Goal: Information Seeking & Learning: Check status

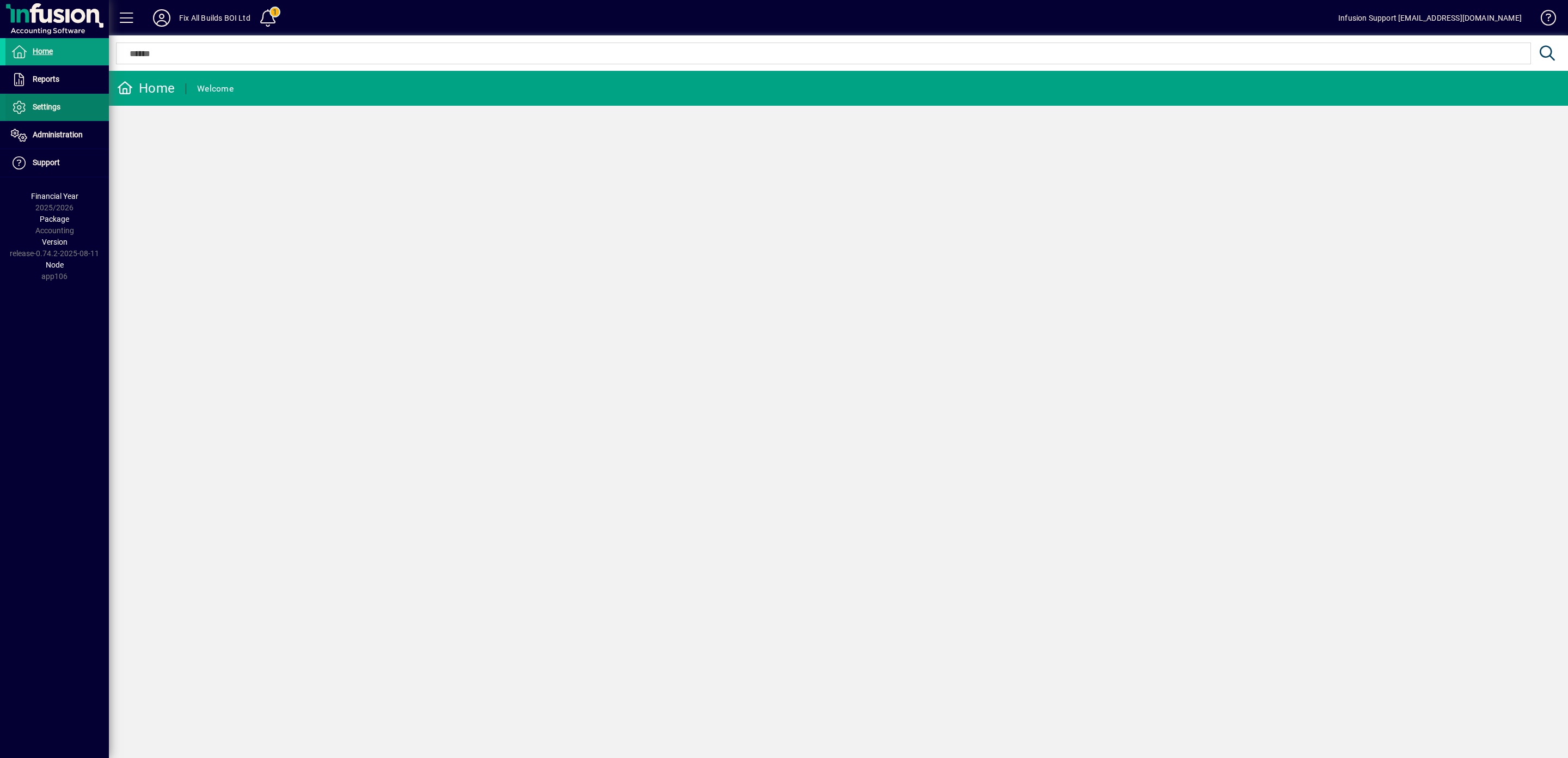
click at [44, 104] on span "Settings" at bounding box center [46, 106] width 28 height 8
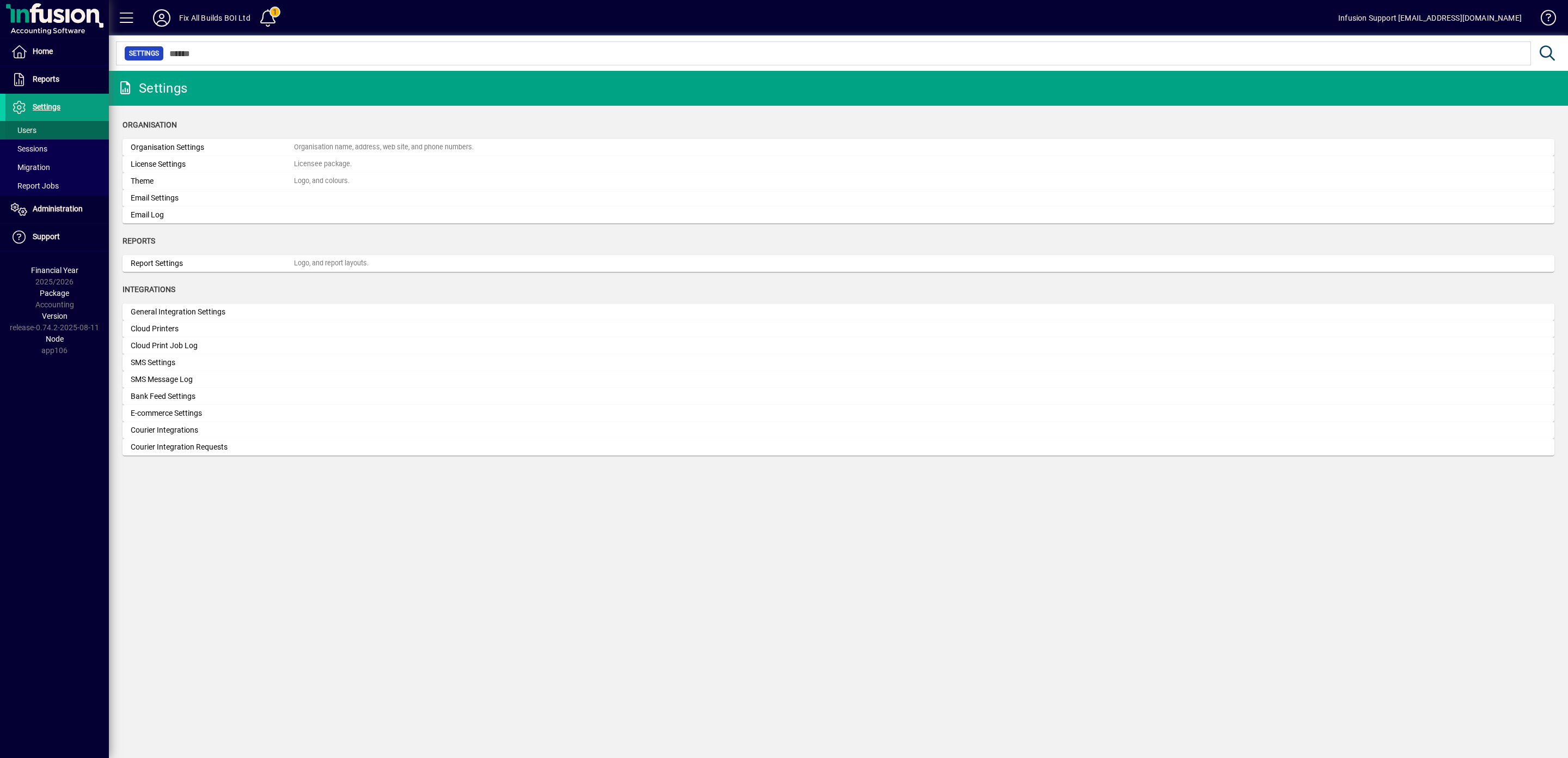
click at [26, 128] on span "Users" at bounding box center [23, 130] width 25 height 8
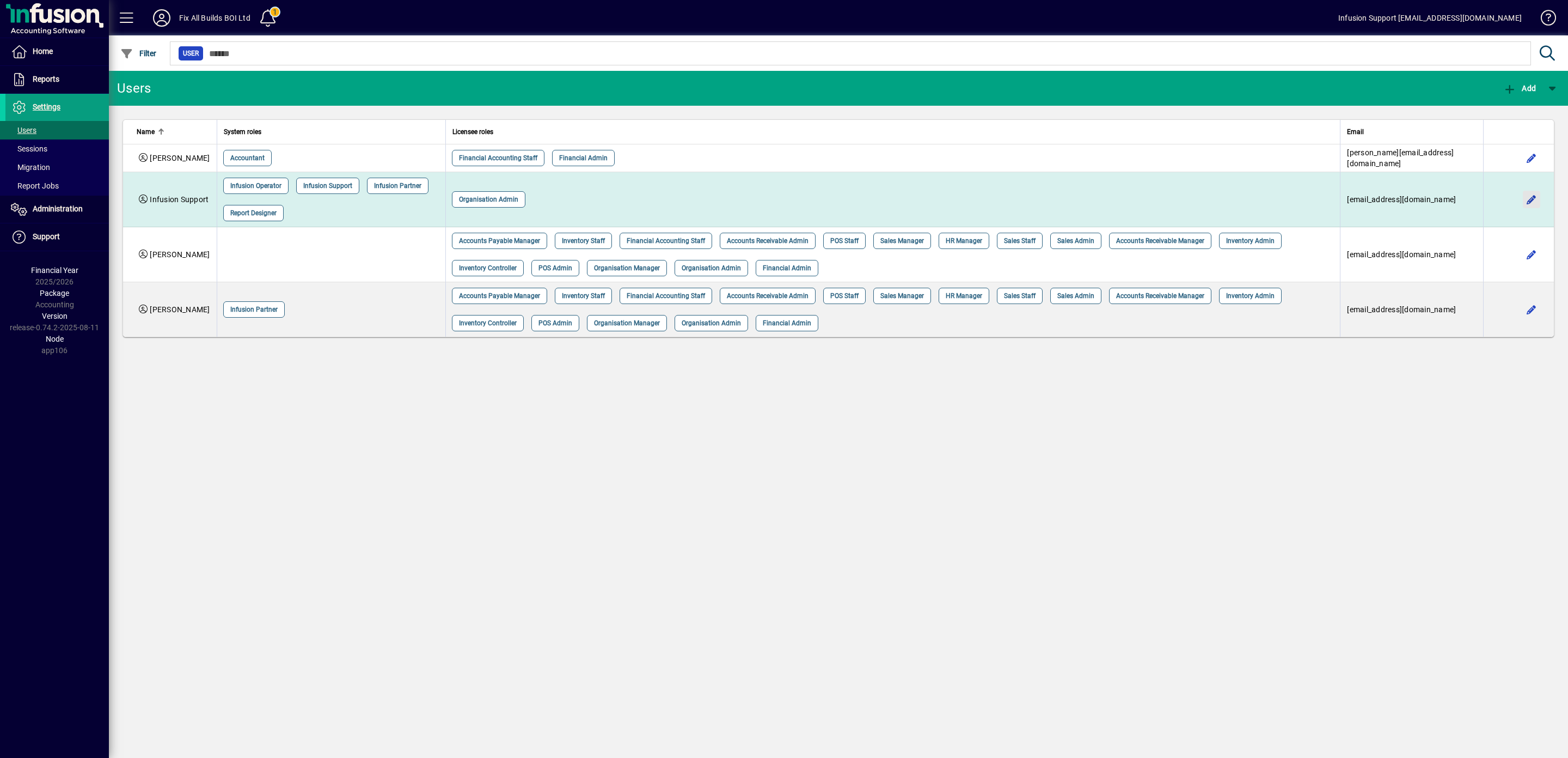
click at [1527, 186] on span "button" at bounding box center [1532, 199] width 26 height 26
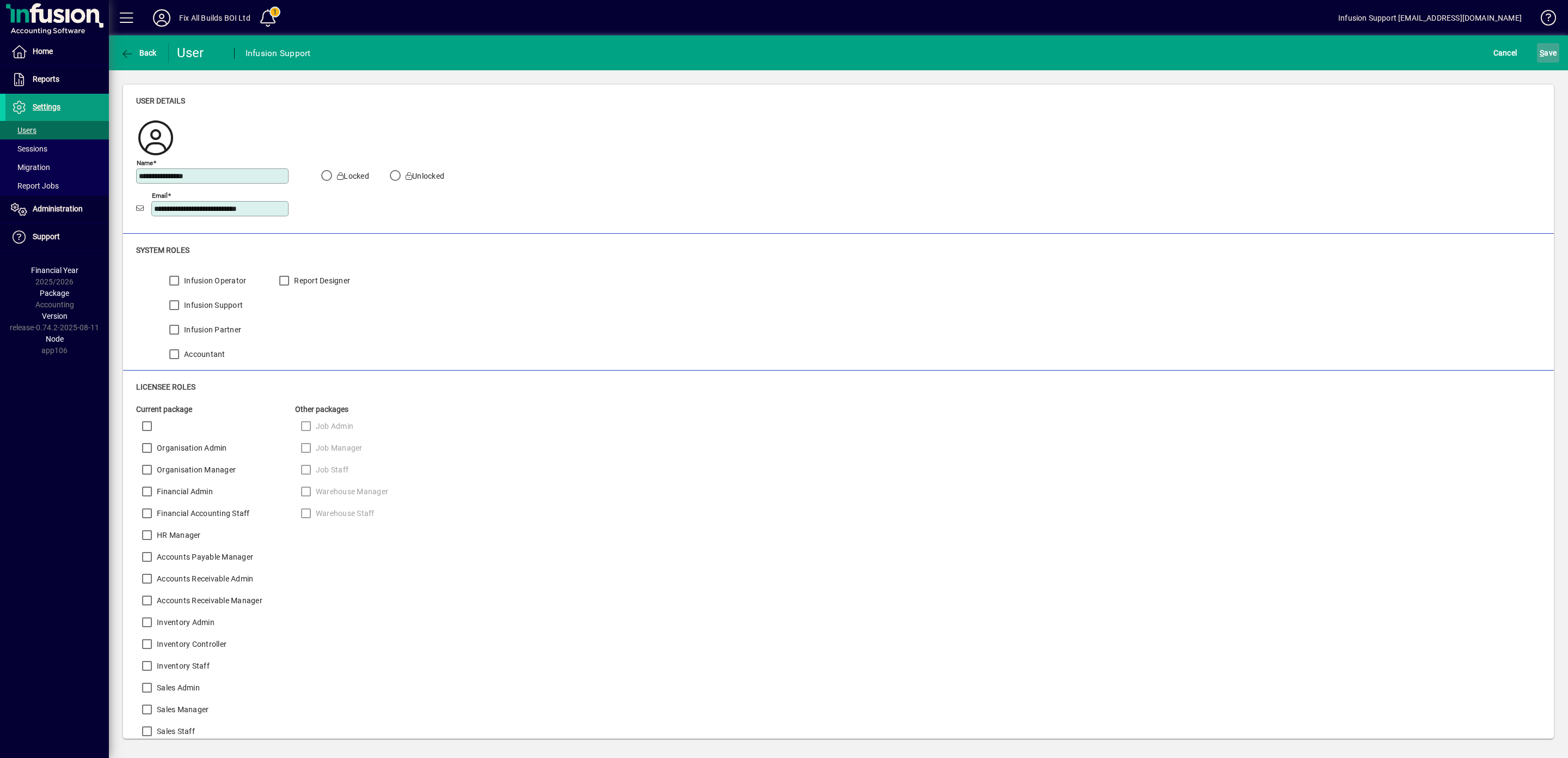
click at [1540, 50] on span "S" at bounding box center [1542, 52] width 5 height 8
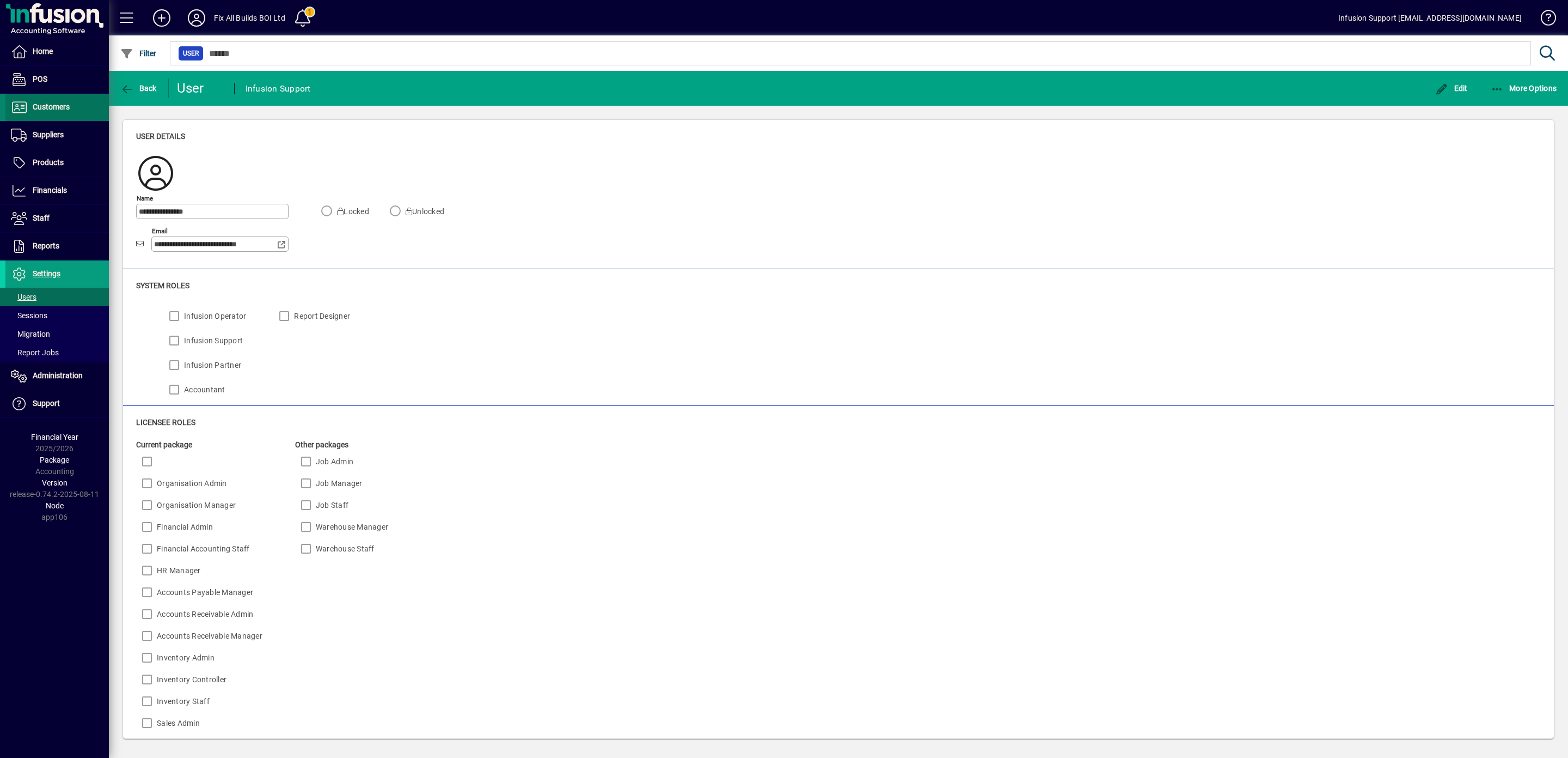
click at [55, 106] on span "Customers" at bounding box center [51, 106] width 37 height 8
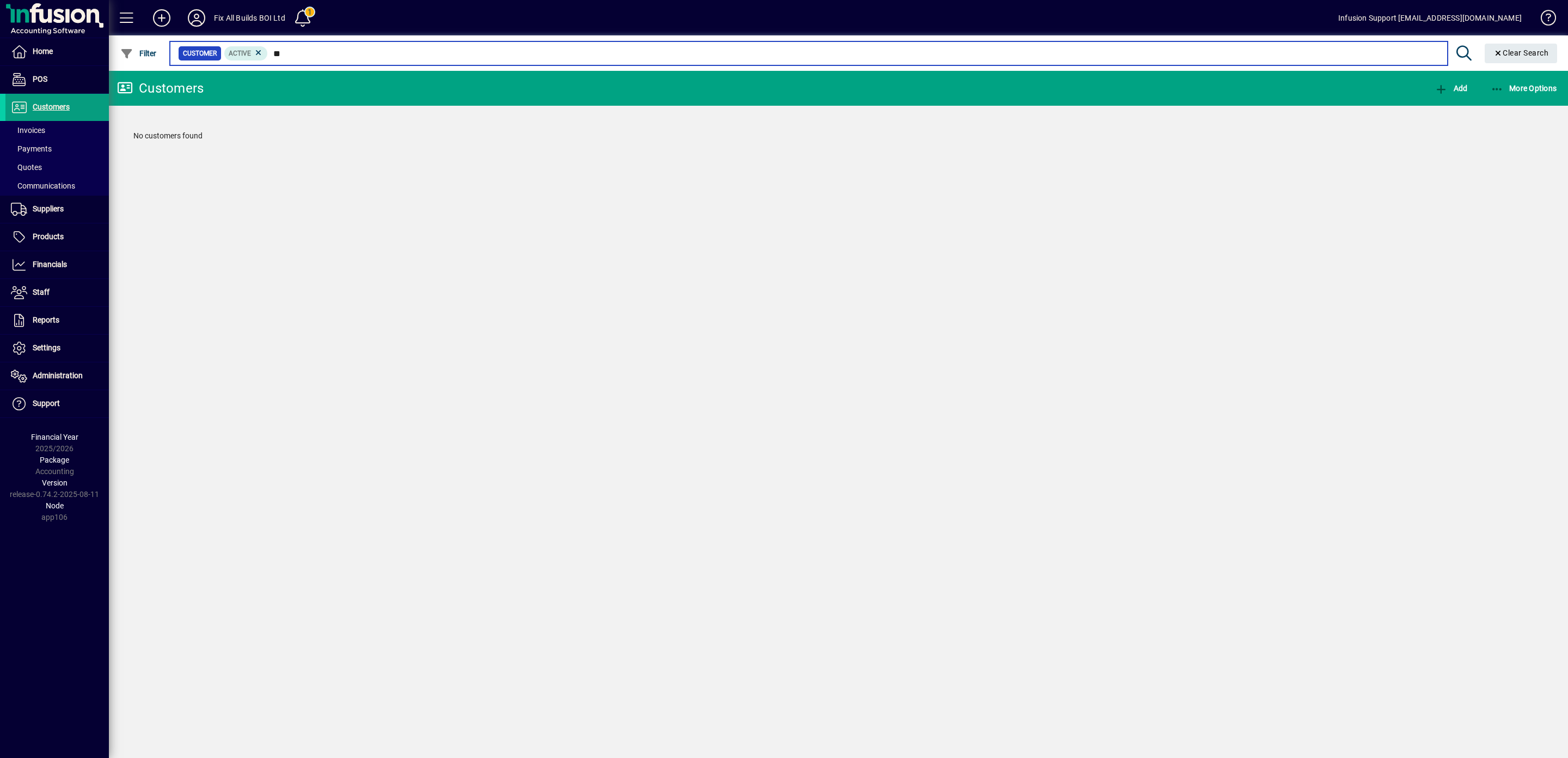
type input "*"
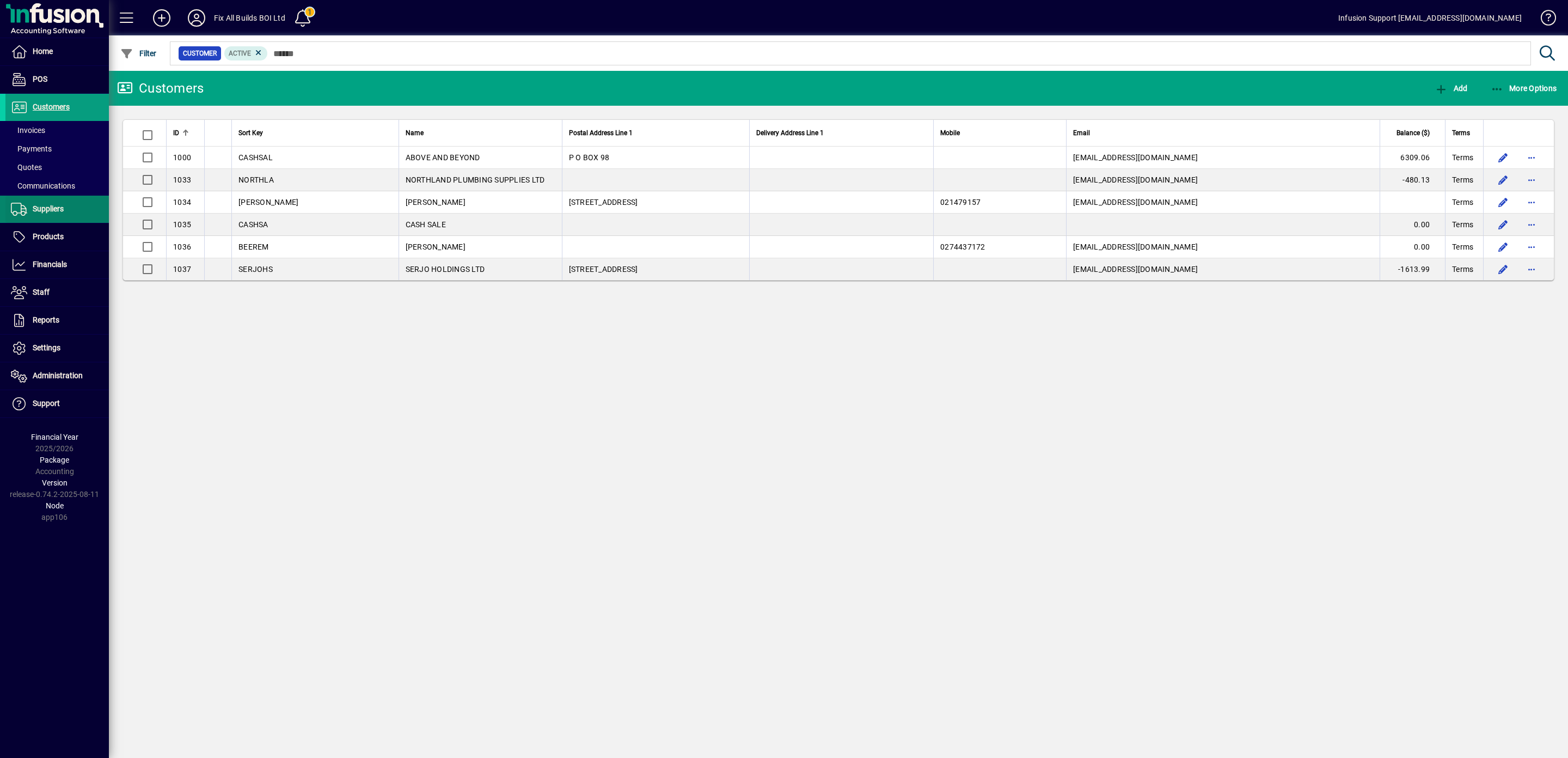
click at [51, 205] on span "Suppliers" at bounding box center [48, 208] width 31 height 8
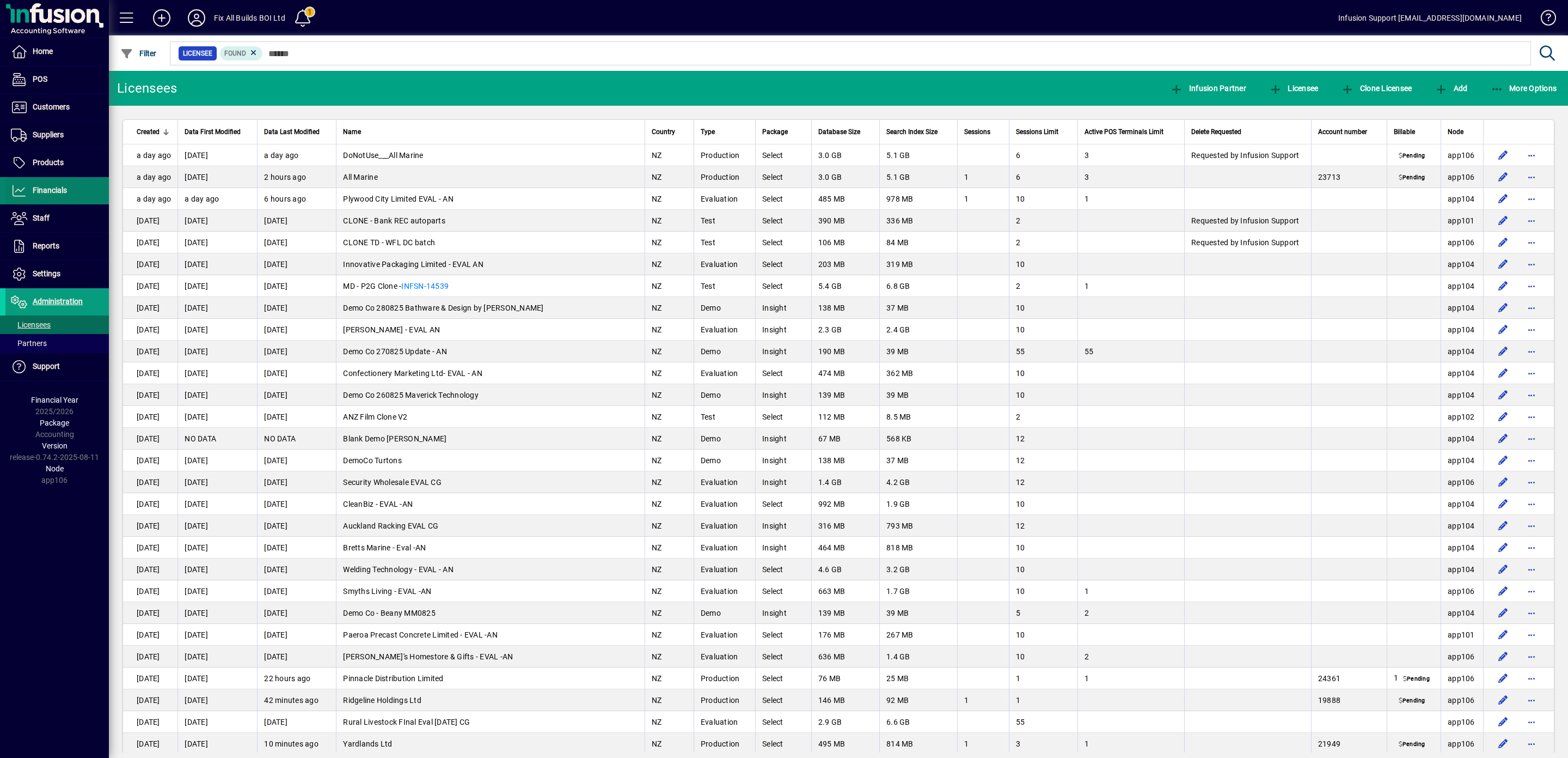
click at [61, 193] on span "Financials" at bounding box center [50, 190] width 35 height 8
click at [44, 191] on span "Financials" at bounding box center [50, 190] width 35 height 8
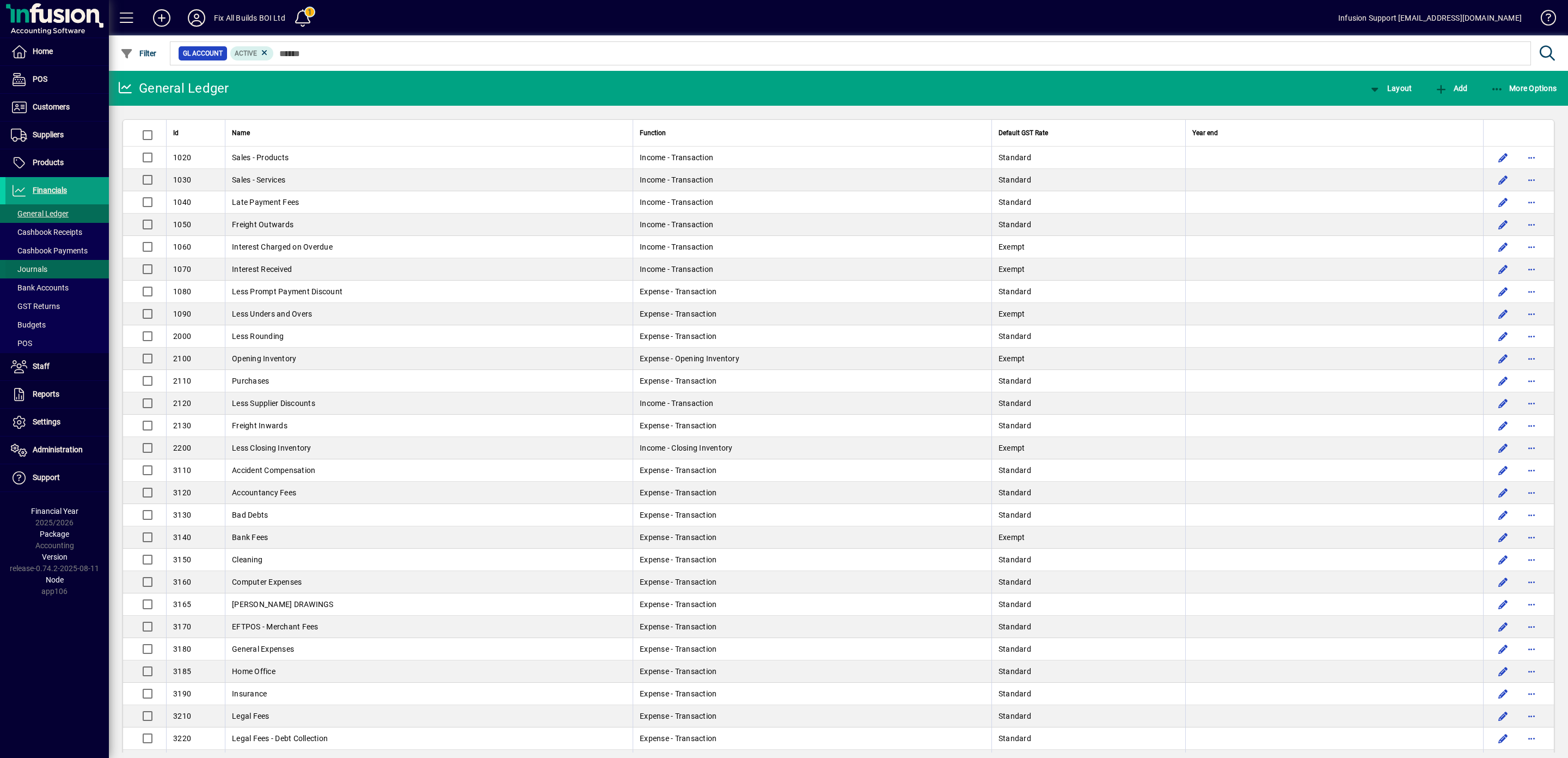
click at [36, 268] on span "Journals" at bounding box center [29, 269] width 36 height 8
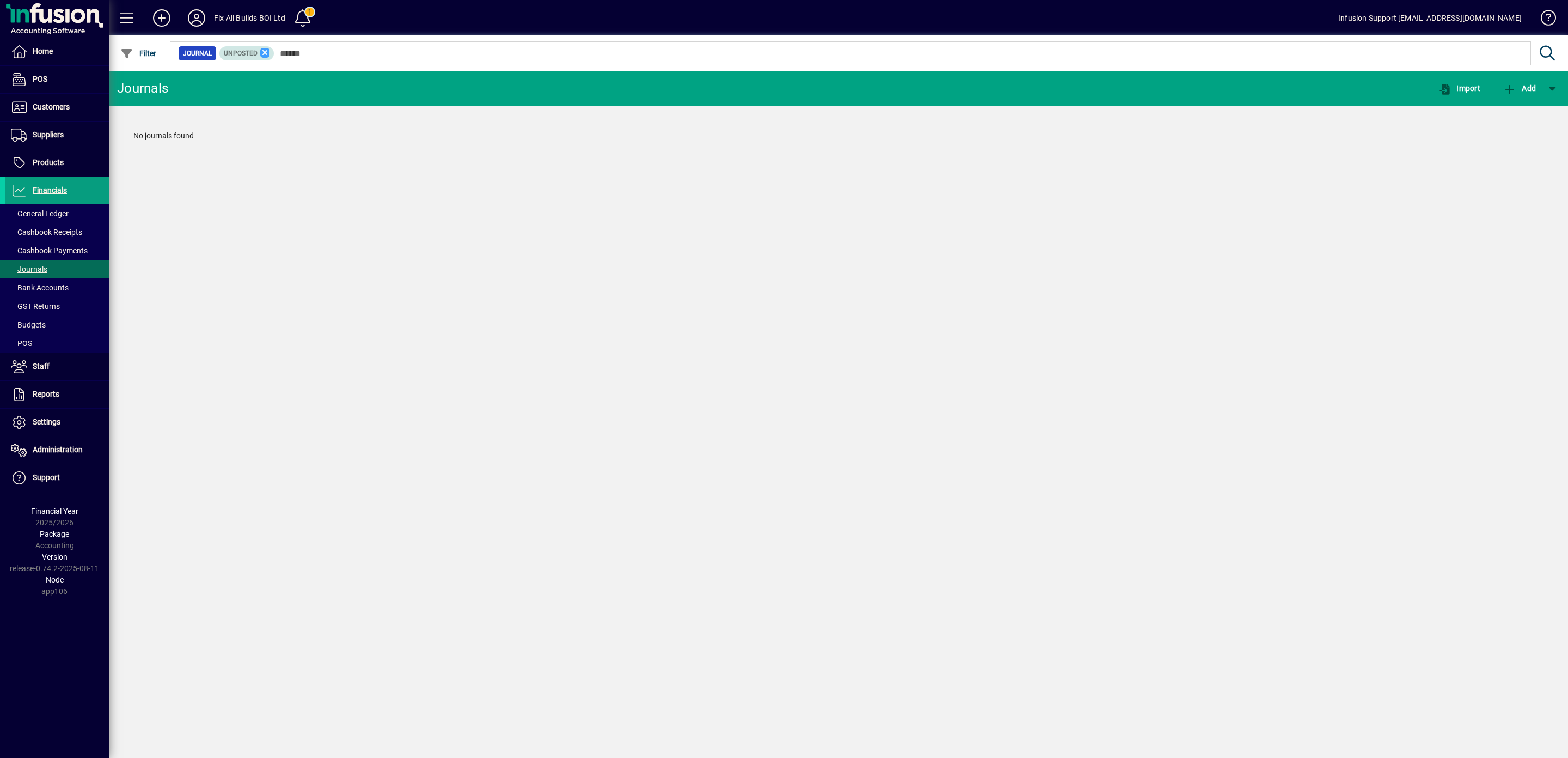
click at [270, 51] on icon at bounding box center [265, 53] width 10 height 10
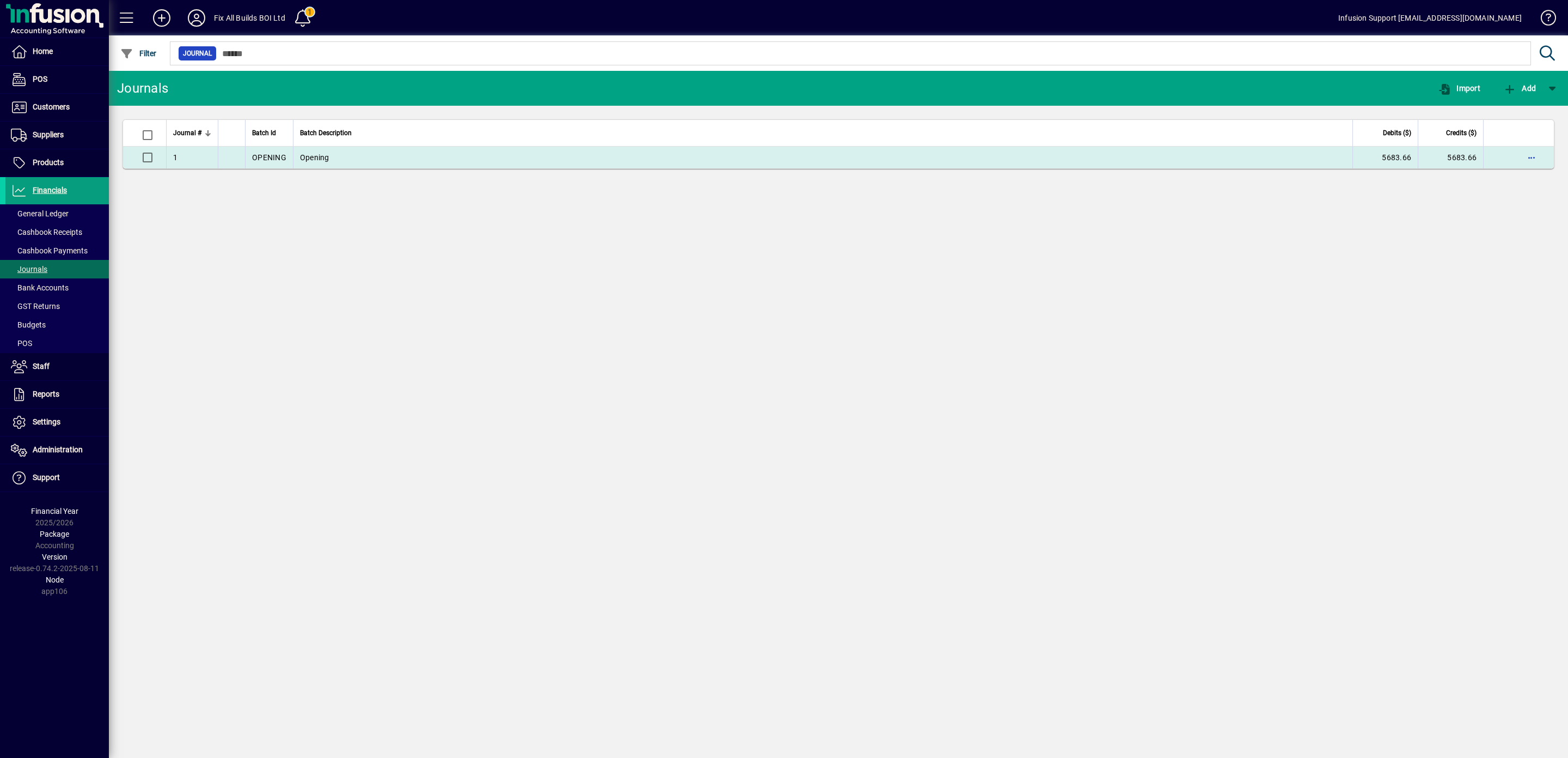
click at [806, 164] on td "Opening" at bounding box center [823, 157] width 1060 height 22
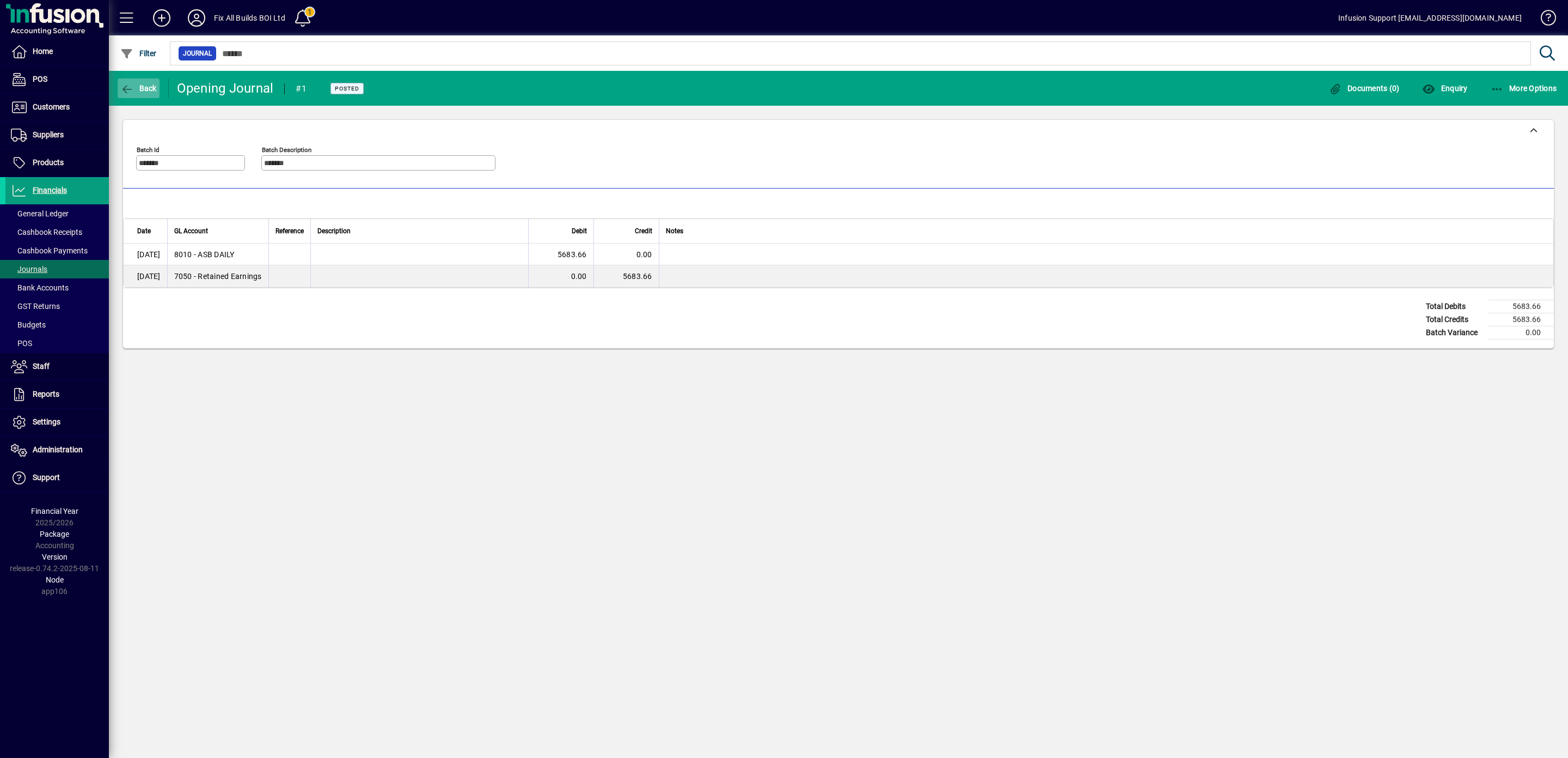
click at [125, 86] on icon "button" at bounding box center [127, 89] width 14 height 11
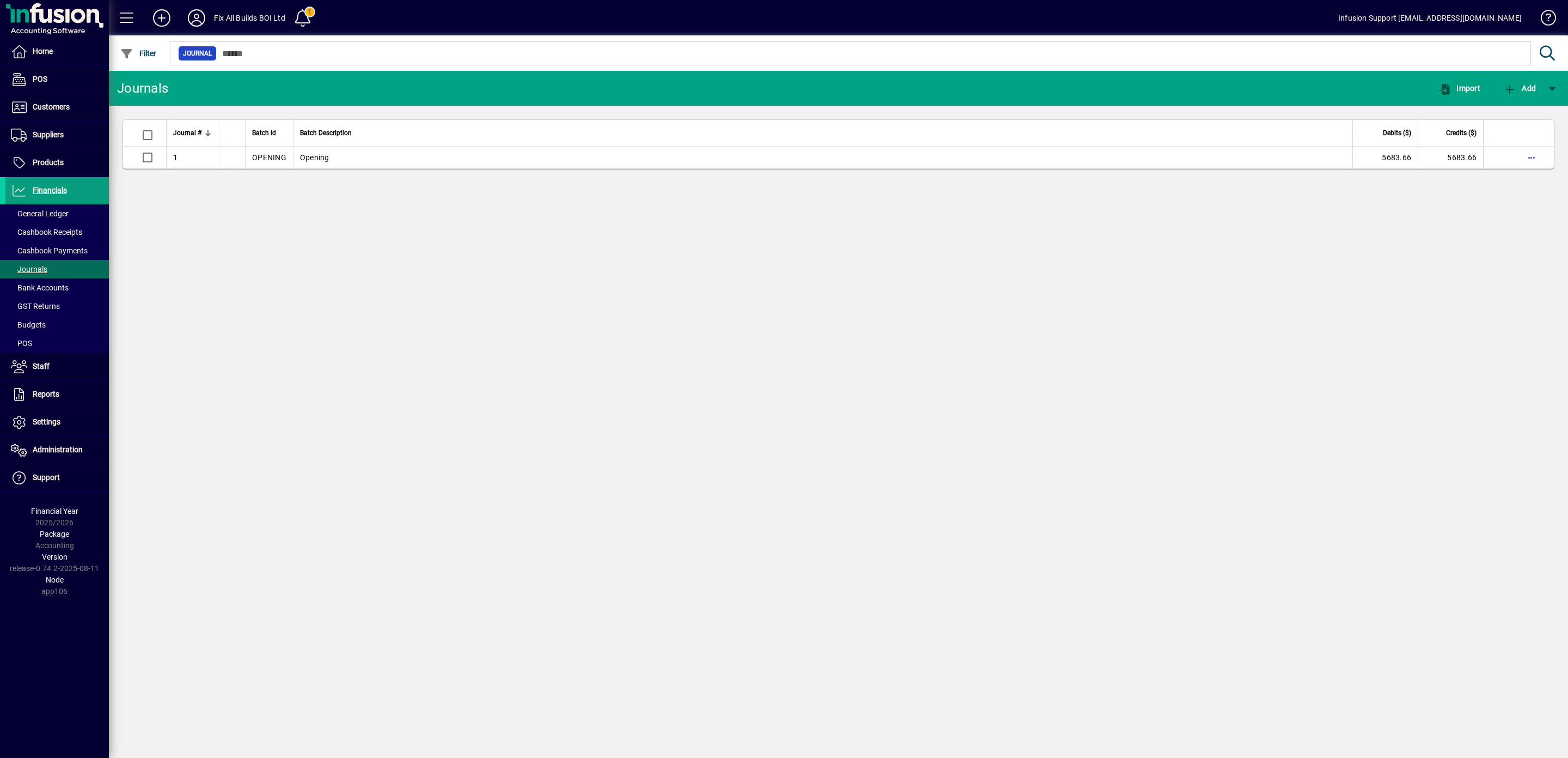
click at [124, 88] on div "Journals" at bounding box center [143, 88] width 51 height 18
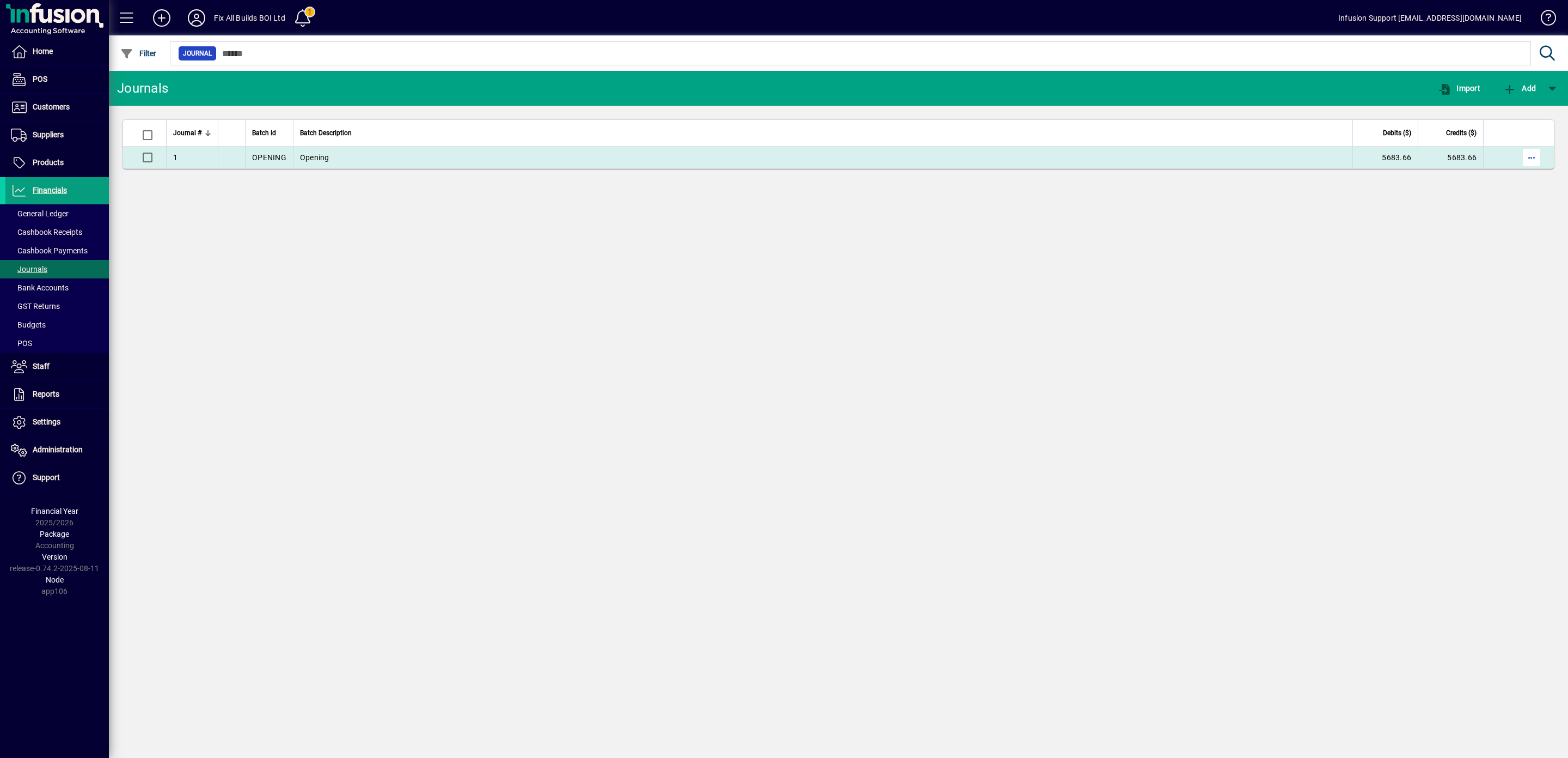
click at [1532, 160] on span "button" at bounding box center [1532, 157] width 26 height 26
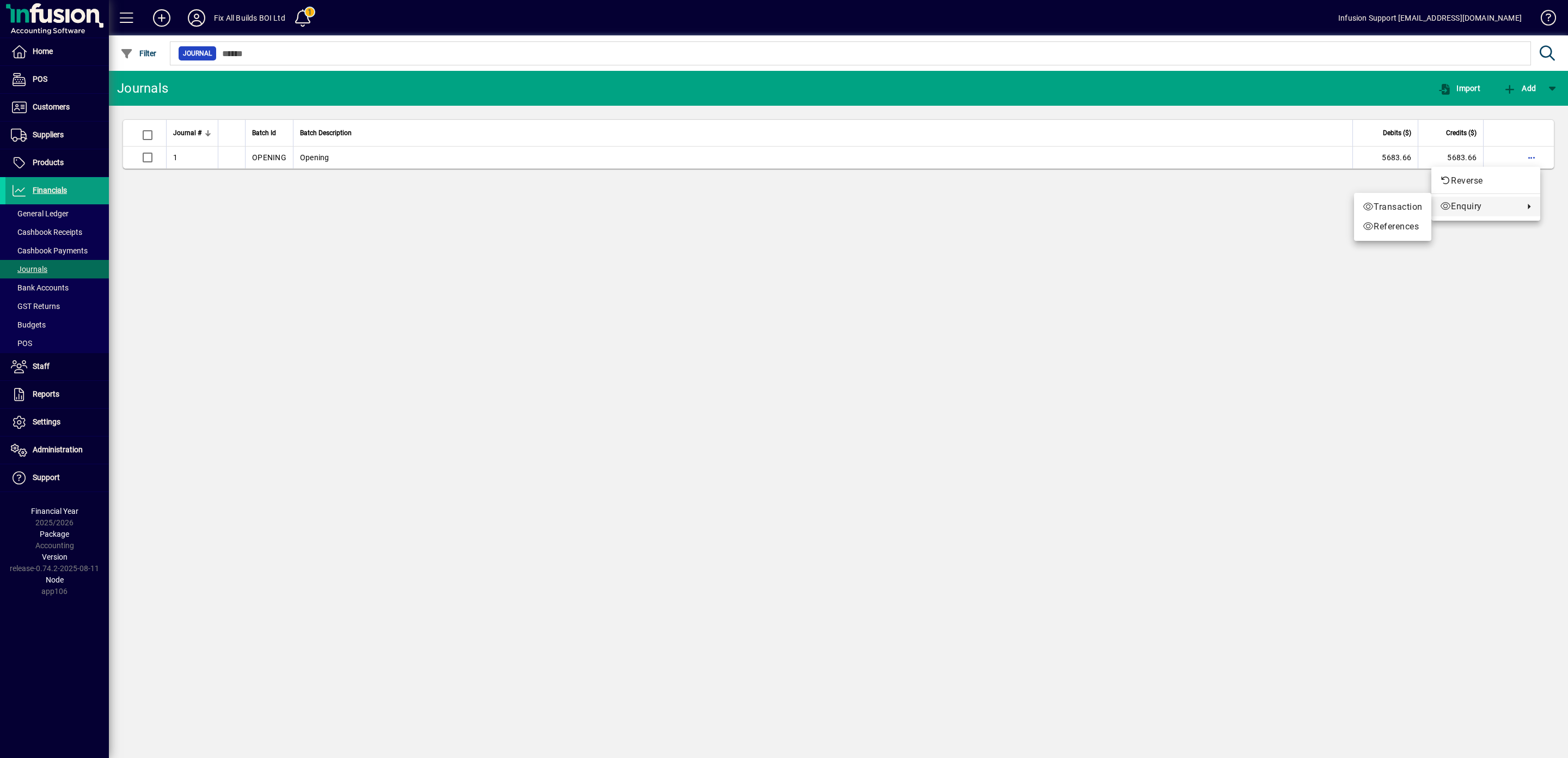
click at [1473, 204] on span "Enquiry" at bounding box center [1479, 207] width 78 height 13
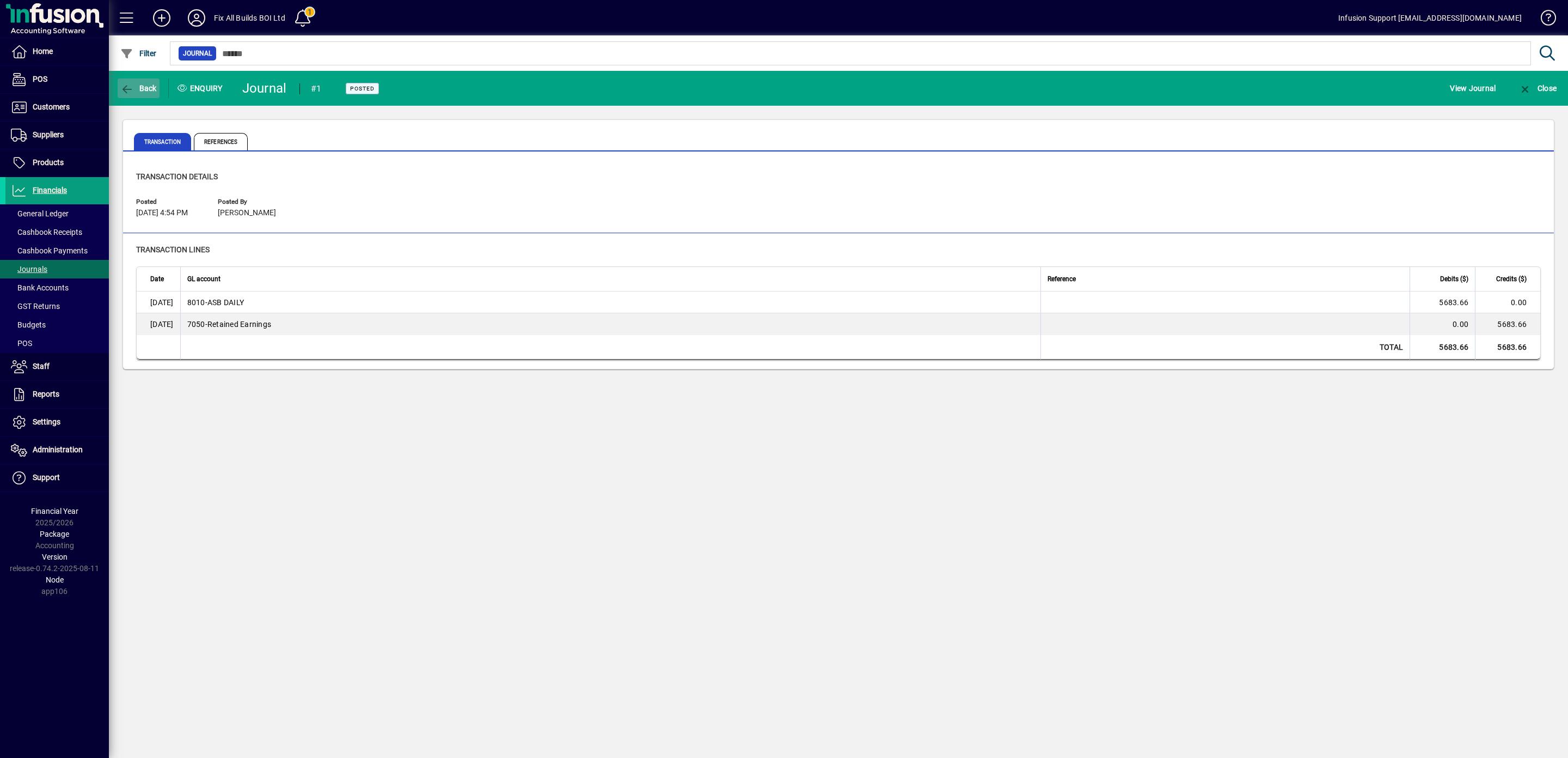
click at [124, 88] on icon "button" at bounding box center [127, 89] width 14 height 11
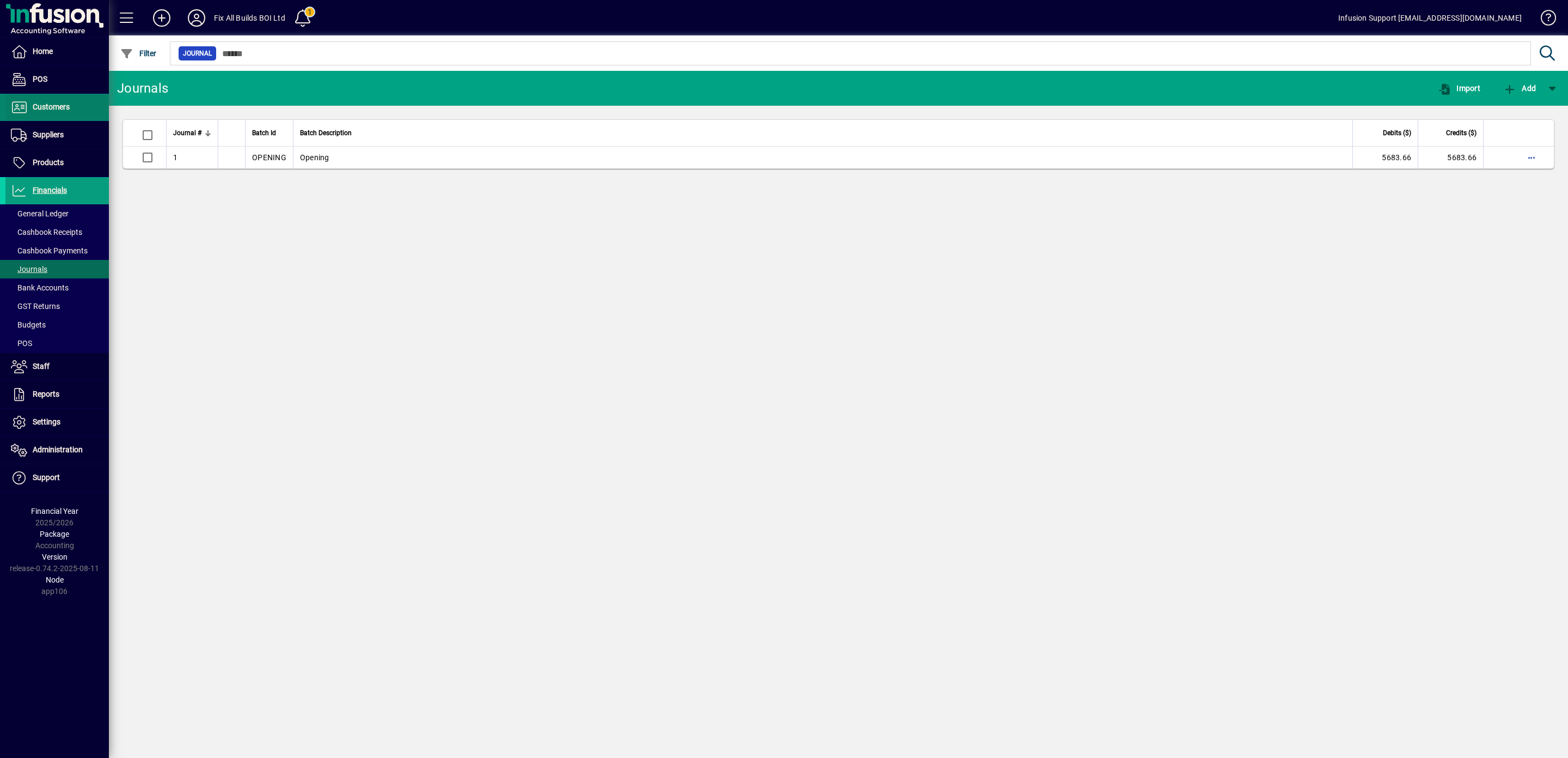
click at [51, 104] on span "Customers" at bounding box center [51, 106] width 37 height 8
